Goal: Information Seeking & Learning: Learn about a topic

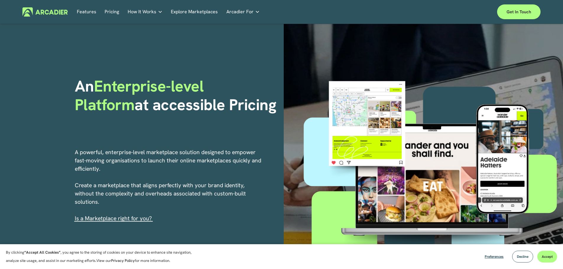
click at [231, 165] on p "A powerful, enterprise-level marketplace solution designed to empower fast-movi…" at bounding box center [169, 185] width 188 height 75
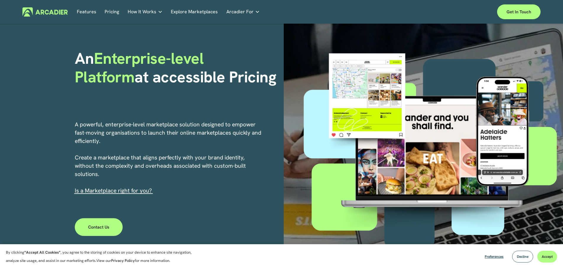
scroll to position [89, 0]
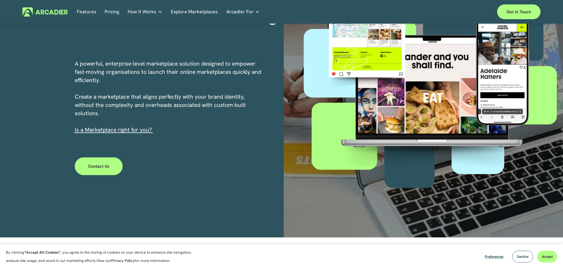
click at [133, 130] on link "s a Marketplace right for you?" at bounding box center [114, 129] width 76 height 7
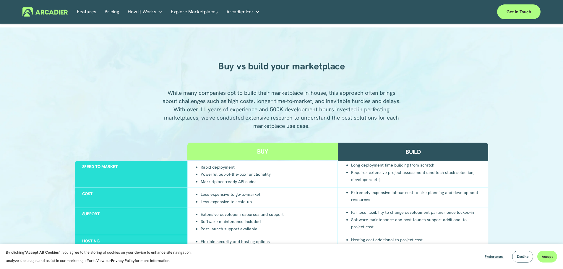
scroll to position [532, 0]
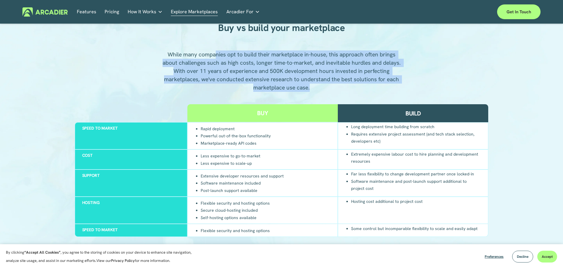
drag, startPoint x: 215, startPoint y: 54, endPoint x: 322, endPoint y: 91, distance: 113.2
click at [322, 91] on p "While many companies opt to build their marketplace in-house, this approach oft…" at bounding box center [282, 71] width 240 height 41
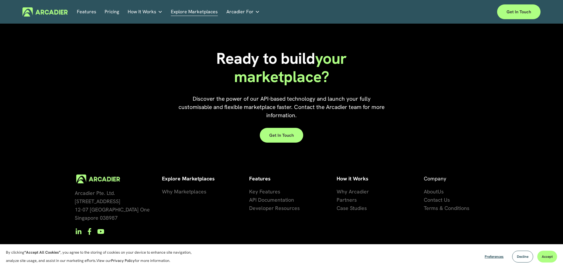
scroll to position [1353, 0]
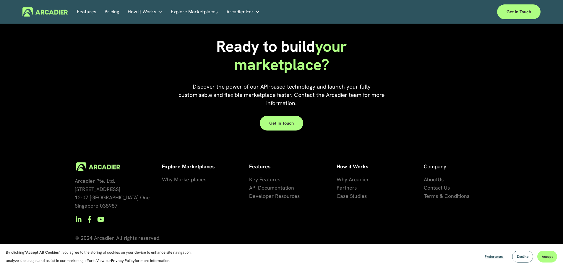
click at [356, 197] on span "se Studies" at bounding box center [355, 196] width 24 height 7
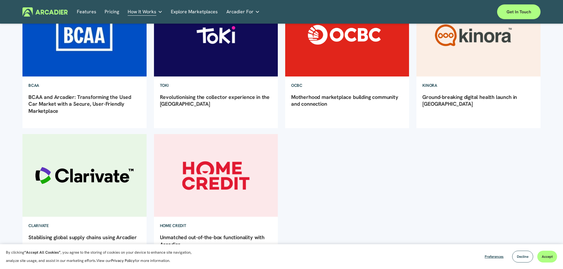
scroll to position [118, 0]
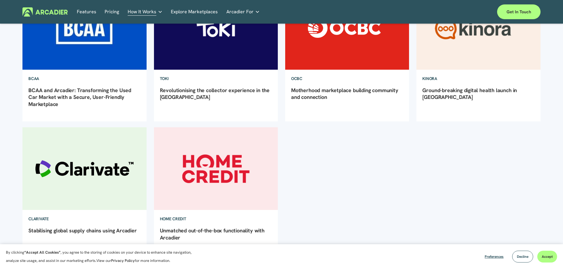
click at [77, 94] on link "BCAA and Arcadier: Transforming the Used Car Market with a Secure, User-Friendl…" at bounding box center [79, 97] width 103 height 21
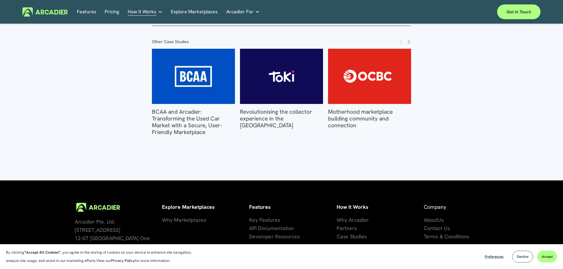
scroll to position [1048, 0]
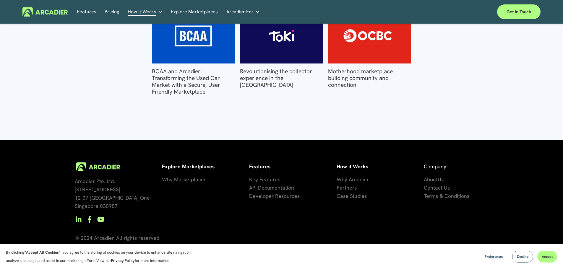
click at [284, 195] on span "Developer Resources" at bounding box center [274, 196] width 51 height 7
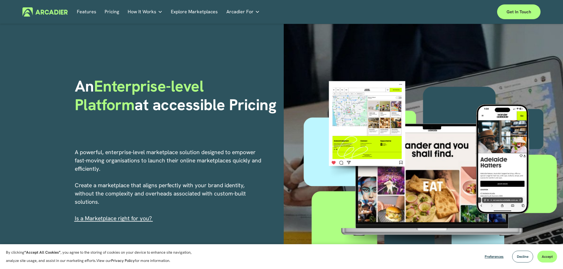
click at [110, 12] on link "Pricing" at bounding box center [112, 11] width 14 height 9
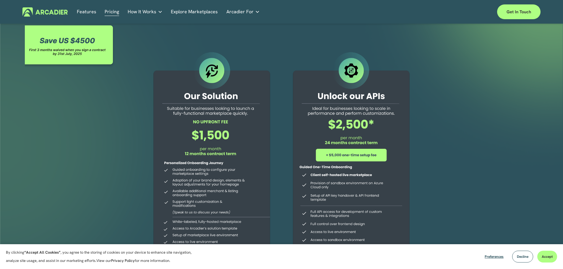
click at [0, 0] on p "No in-house development team? No problem. Use one of our partners." at bounding box center [0, 0] width 0 height 0
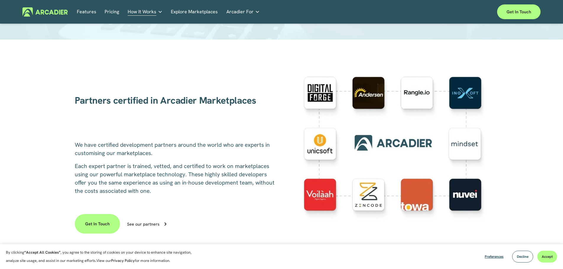
scroll to position [148, 0]
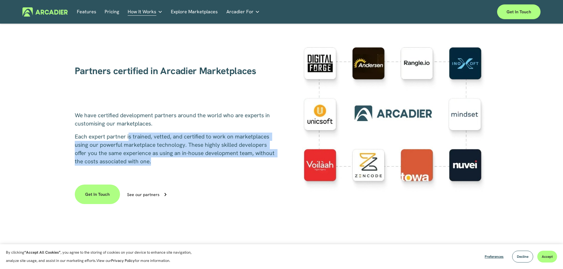
drag, startPoint x: 129, startPoint y: 137, endPoint x: 160, endPoint y: 166, distance: 42.9
click at [160, 166] on p "Each expert partner is trained, vetted, and certified to work on marketplaces u…" at bounding box center [177, 149] width 204 height 33
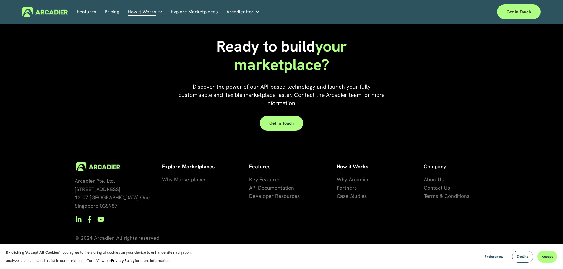
scroll to position [932, 0]
click at [434, 177] on span "About" at bounding box center [431, 179] width 14 height 7
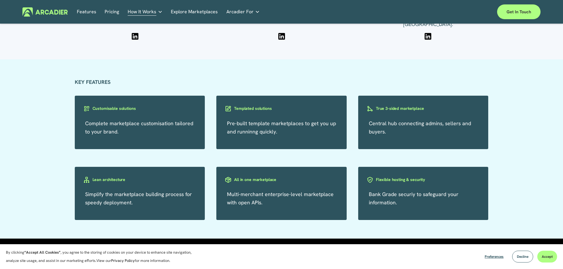
scroll to position [1035, 0]
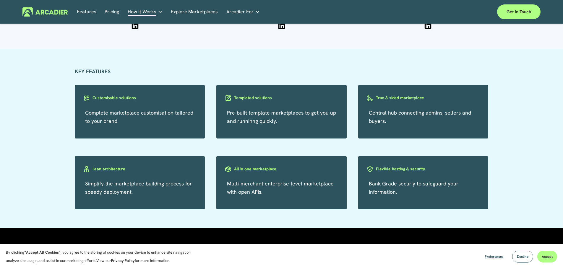
click at [266, 114] on span "Pre-built template marketplaces to get you up and runninng quickly." at bounding box center [281, 116] width 109 height 15
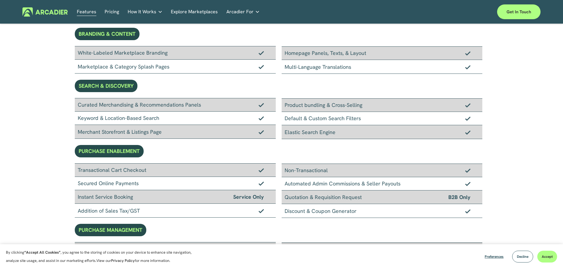
scroll to position [59, 0]
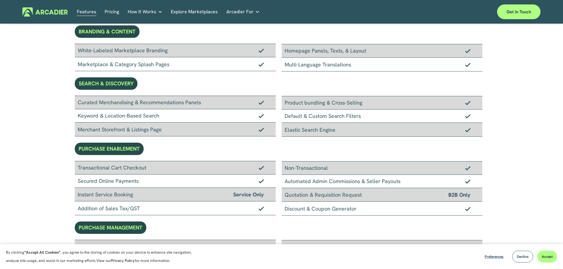
click at [337, 197] on div "Quotation & Requisition Request B2B Only" at bounding box center [382, 195] width 201 height 14
drag, startPoint x: 285, startPoint y: 193, endPoint x: 446, endPoint y: 196, distance: 161.2
click at [446, 196] on div "Quotation & Requisition Request B2B Only" at bounding box center [382, 195] width 201 height 14
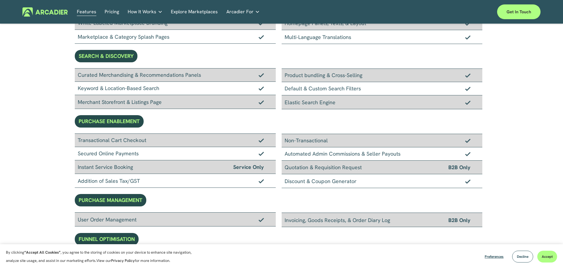
scroll to position [12, 0]
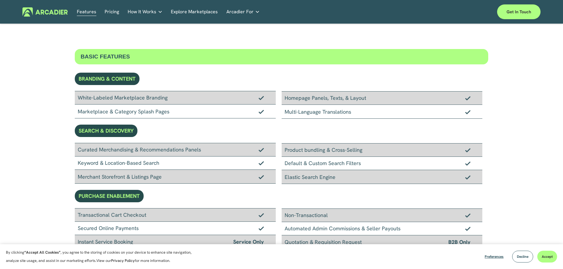
click at [321, 166] on div "Default & Custom Search Filters" at bounding box center [382, 163] width 201 height 13
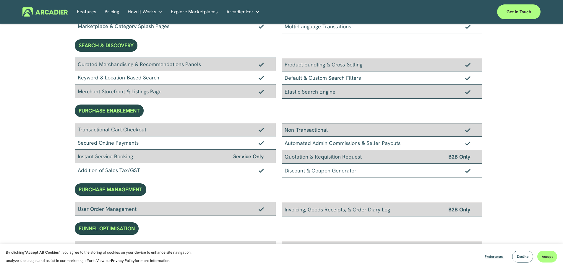
scroll to position [101, 0]
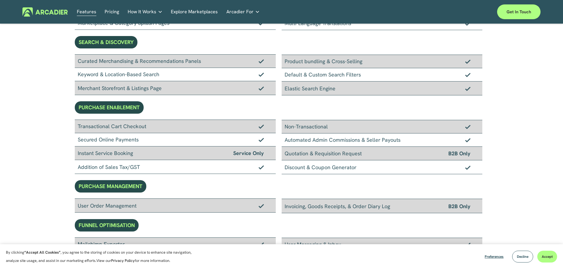
drag, startPoint x: 306, startPoint y: 156, endPoint x: 365, endPoint y: 153, distance: 59.2
click at [365, 153] on div "Quotation & Requisition Request B2B Only" at bounding box center [382, 154] width 201 height 14
click at [348, 154] on div "Quotation & Requisition Request B2B Only" at bounding box center [382, 154] width 201 height 14
click at [320, 154] on div "Quotation & Requisition Request B2B Only" at bounding box center [382, 154] width 201 height 14
click at [319, 154] on div "Quotation & Requisition Request B2B Only" at bounding box center [382, 154] width 201 height 14
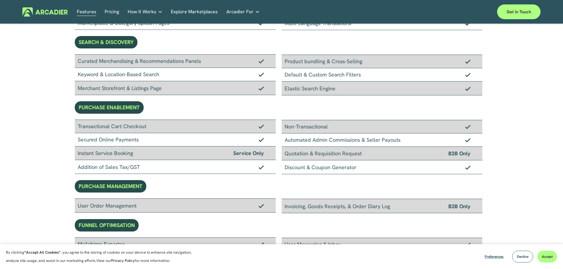
click at [463, 152] on span "B2B Only" at bounding box center [460, 153] width 22 height 9
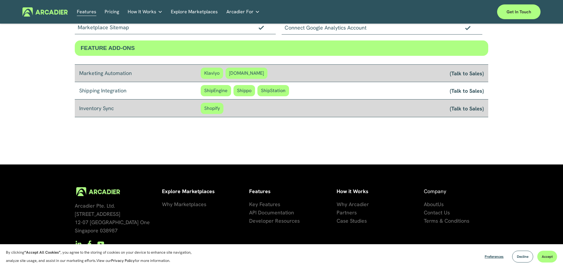
scroll to position [503, 0]
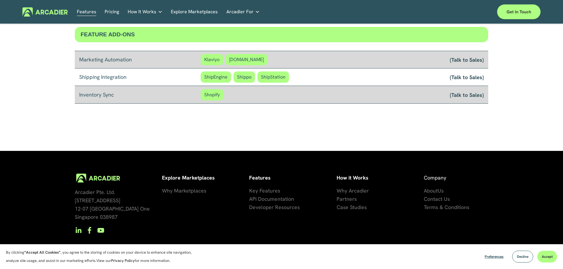
click at [349, 190] on span "Why Arcadier" at bounding box center [353, 191] width 32 height 7
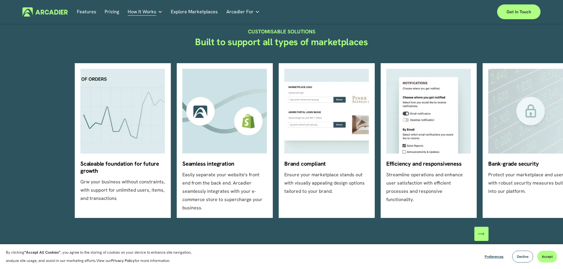
scroll to position [177, 0]
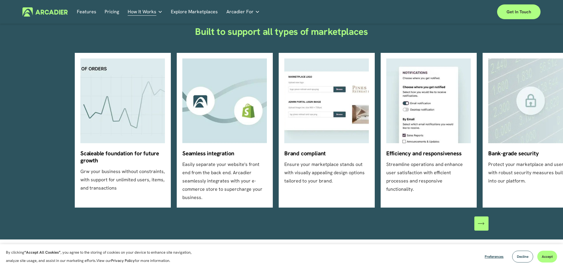
click at [486, 217] on div "\a \a \a Next\a \a" at bounding box center [482, 224] width 14 height 14
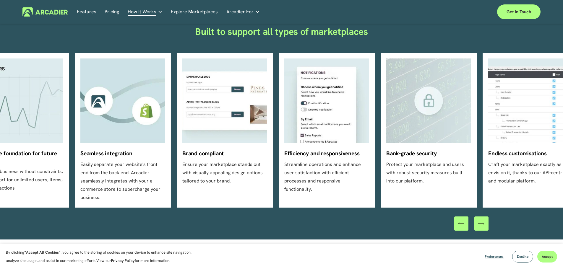
click at [486, 217] on div "\a \a \a Next\a \a" at bounding box center [482, 224] width 14 height 14
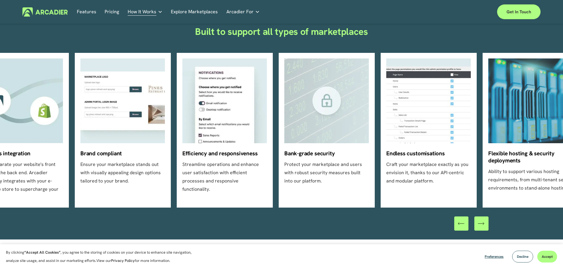
click at [486, 217] on div "\a \a \a Next\a \a" at bounding box center [482, 224] width 14 height 14
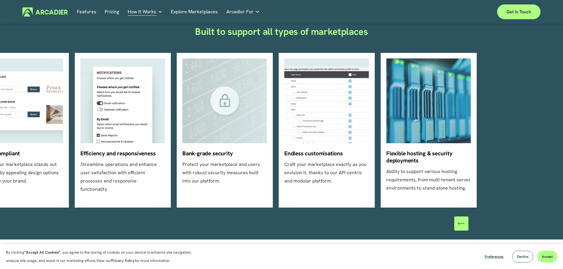
click at [486, 218] on div at bounding box center [472, 224] width 34 height 14
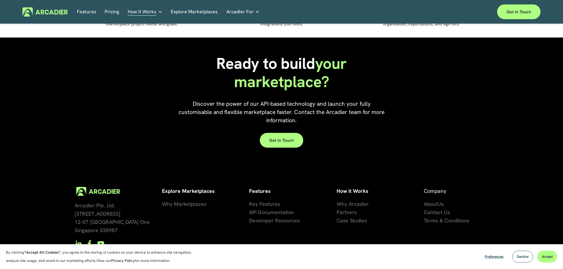
scroll to position [537, 0]
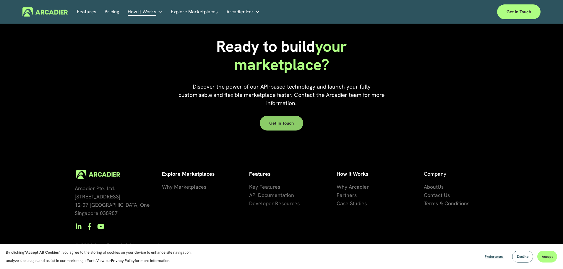
click at [285, 116] on link "Get in touch" at bounding box center [281, 123] width 43 height 15
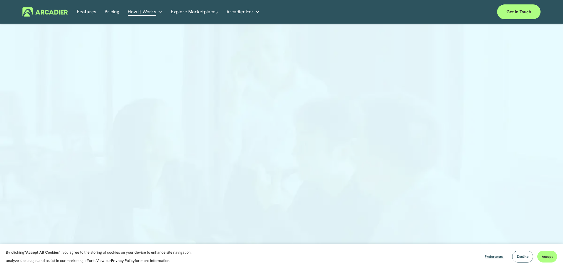
click at [51, 11] on img at bounding box center [44, 11] width 45 height 9
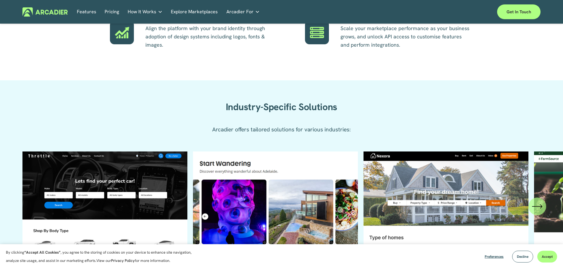
scroll to position [592, 0]
